Goal: Transaction & Acquisition: Purchase product/service

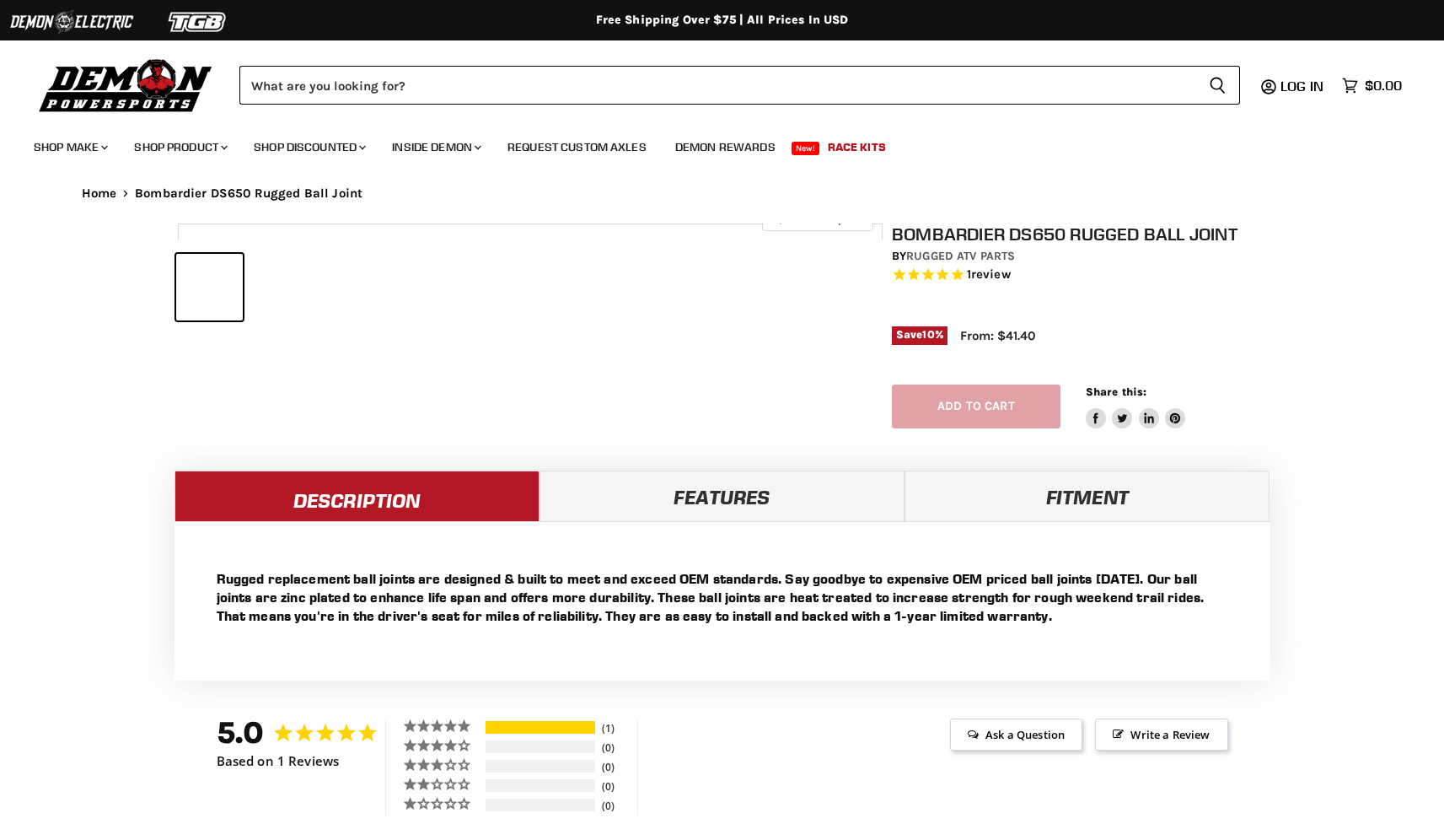
select select "******"
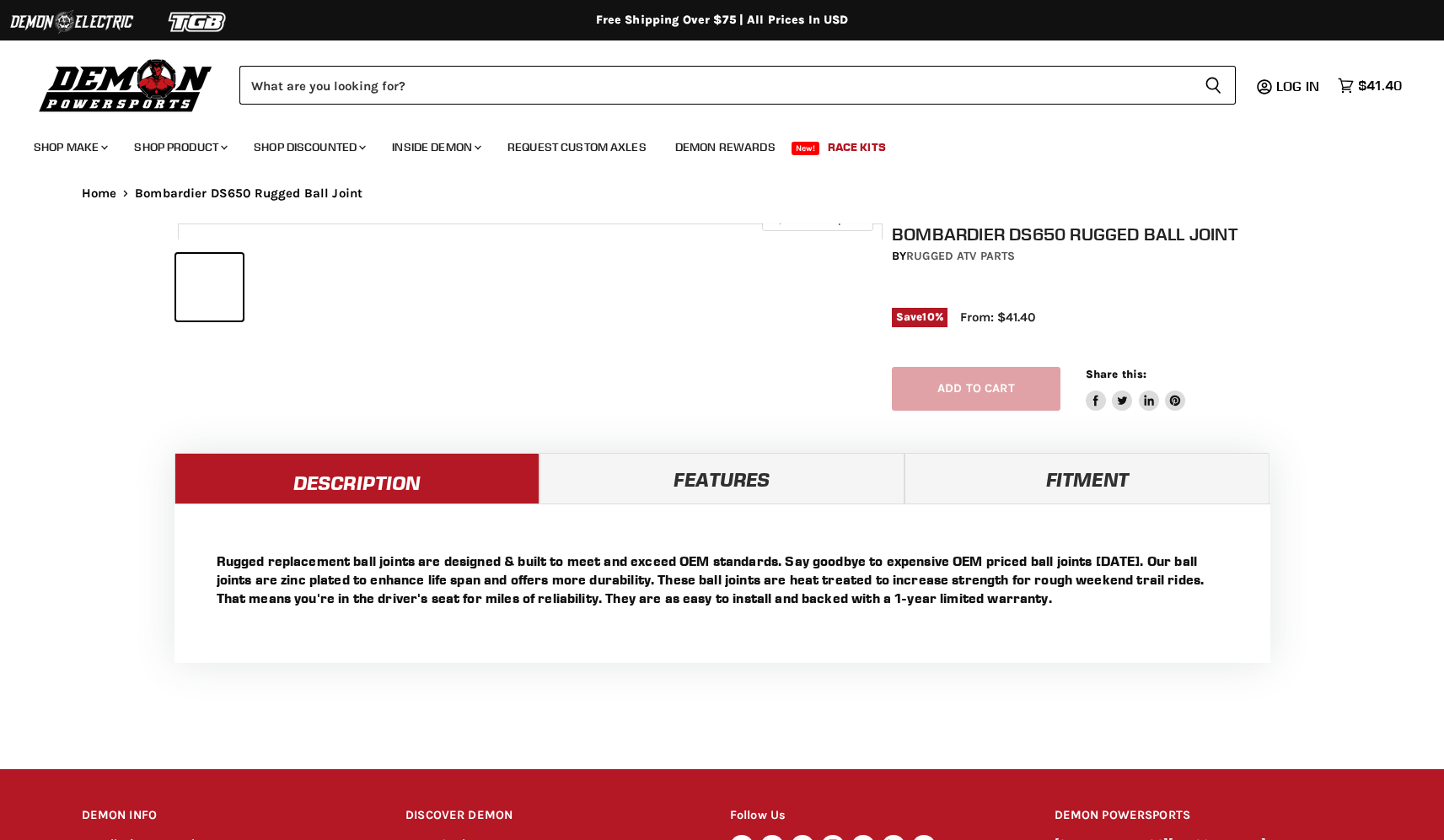
select select "******"
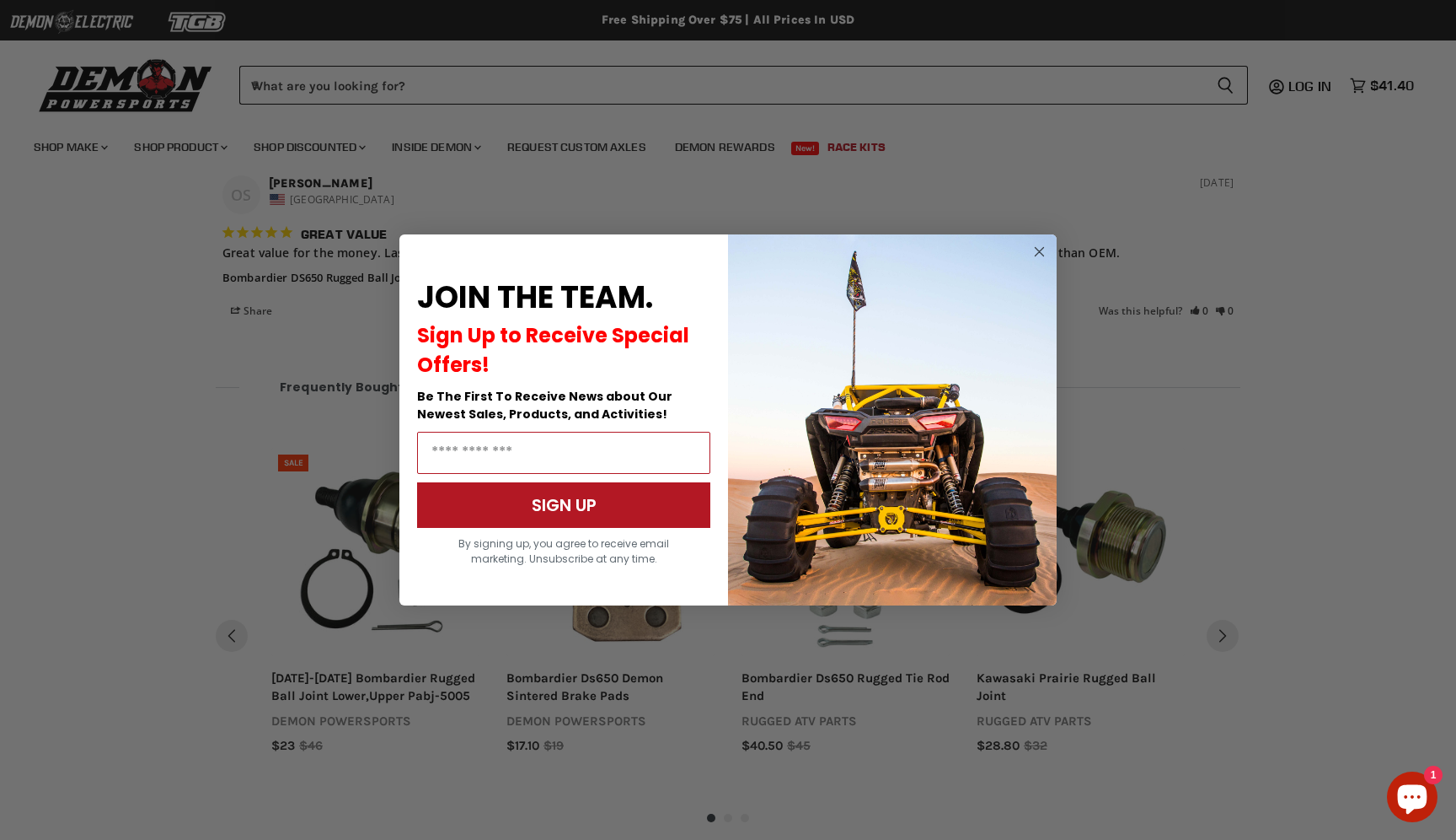
scroll to position [1201, 0]
